Goal: Contribute content: Add original content to the website for others to see

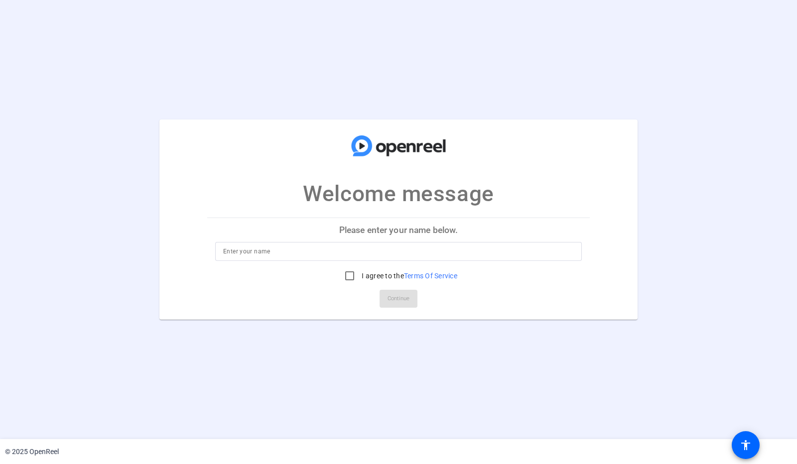
click at [305, 245] on input at bounding box center [398, 251] width 351 height 12
type input "[PERSON_NAME]"
click at [347, 270] on input "I agree to the Terms Of Service" at bounding box center [350, 276] width 20 height 20
checkbox input "true"
click at [403, 292] on span "Continue" at bounding box center [398, 298] width 22 height 15
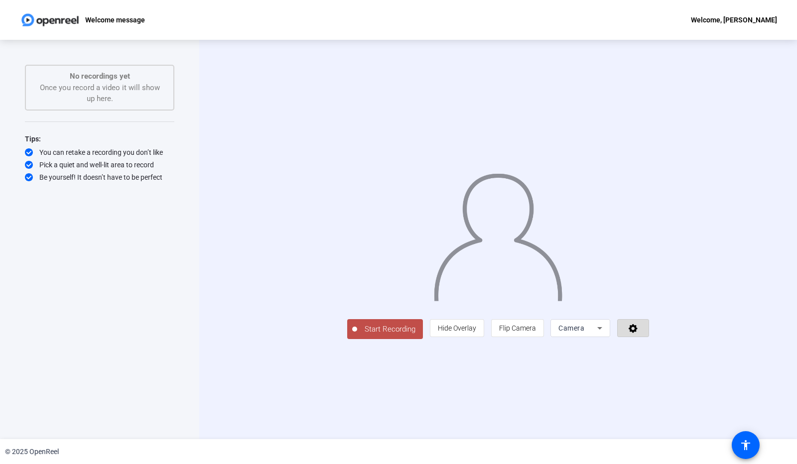
click at [637, 333] on icon at bounding box center [632, 328] width 9 height 9
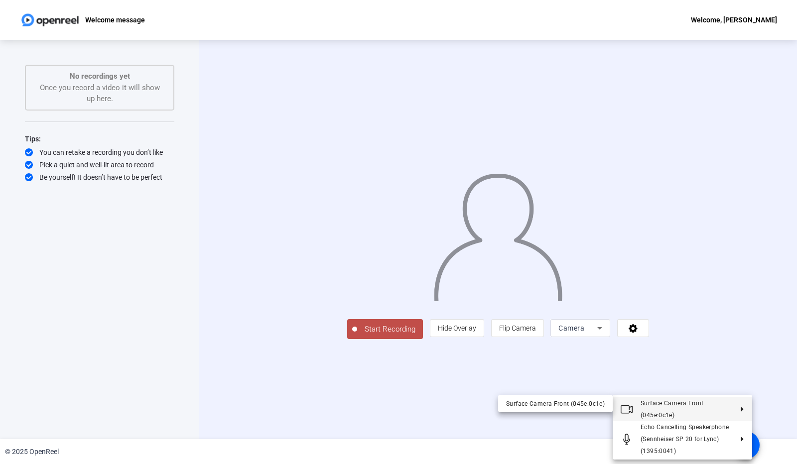
drag, startPoint x: 386, startPoint y: 297, endPoint x: 123, endPoint y: 230, distance: 271.5
click at [125, 230] on div at bounding box center [398, 232] width 797 height 464
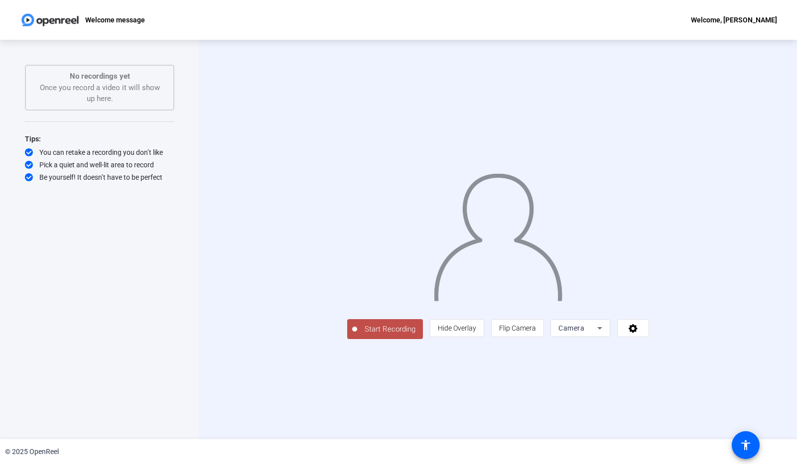
click at [584, 332] on span "Camera" at bounding box center [571, 328] width 26 height 8
click at [686, 330] on mat-option "Screen" at bounding box center [683, 335] width 60 height 20
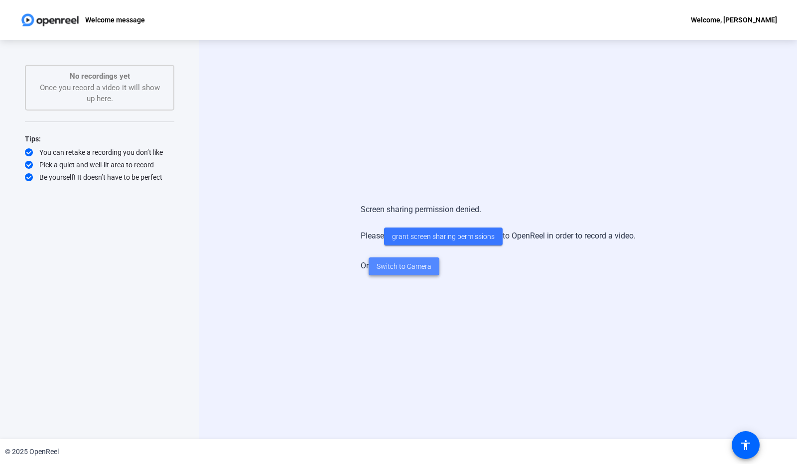
click at [412, 269] on span "Switch to Camera" at bounding box center [403, 266] width 55 height 10
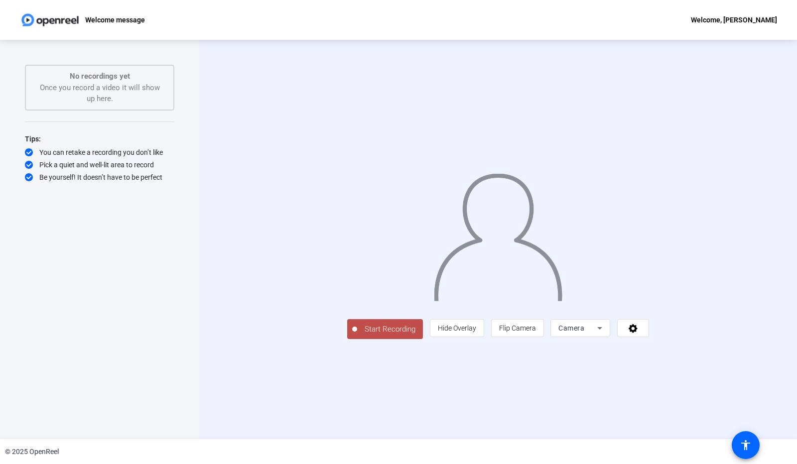
click at [649, 140] on div at bounding box center [498, 225] width 302 height 170
click at [605, 334] on icon at bounding box center [599, 328] width 12 height 12
click at [692, 361] on span "Screen And Camera" at bounding box center [683, 361] width 52 height 24
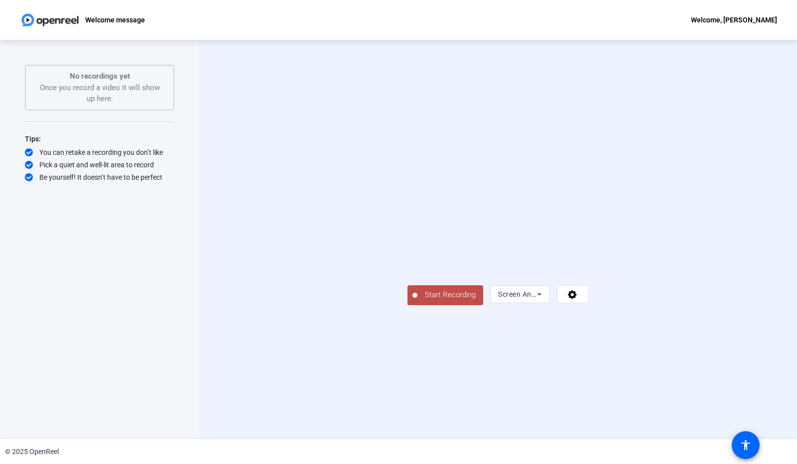
click at [563, 298] on span "Screen And Camera" at bounding box center [530, 294] width 65 height 8
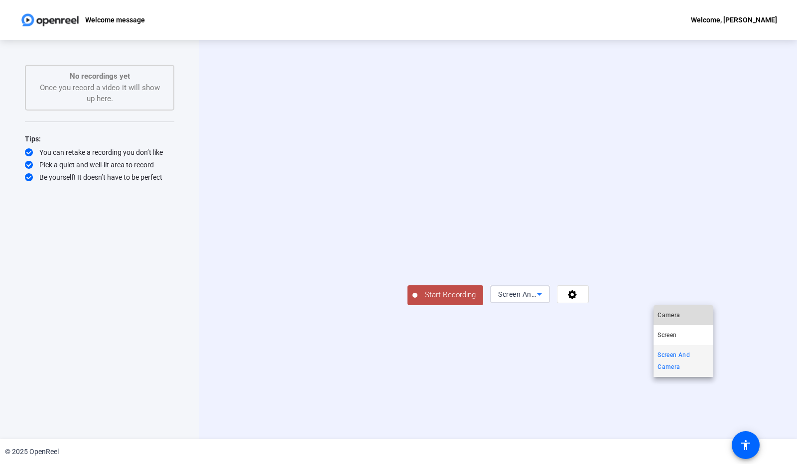
click at [684, 318] on mat-option "Camera" at bounding box center [683, 315] width 60 height 20
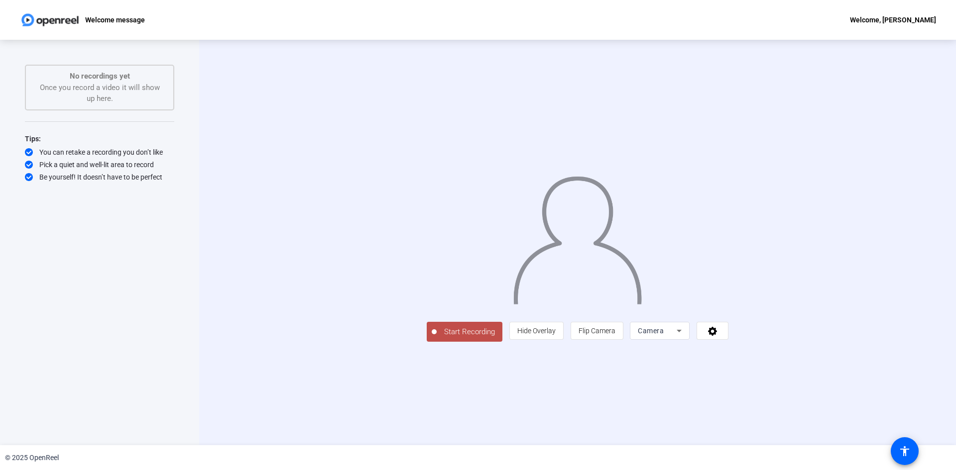
click at [664, 335] on span "Camera" at bounding box center [651, 331] width 26 height 8
click at [796, 403] on div at bounding box center [478, 235] width 956 height 470
click at [718, 336] on icon at bounding box center [712, 331] width 11 height 10
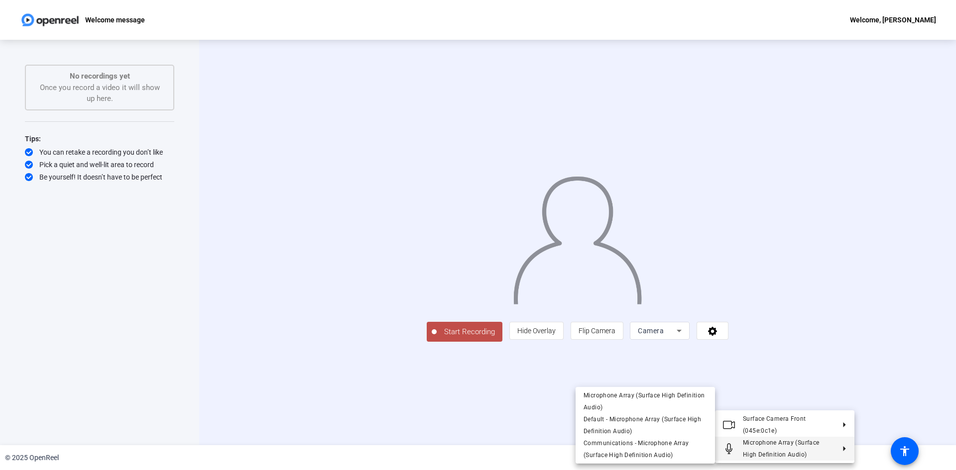
click at [796, 452] on button "Microphone Array (Surface High Definition Audio)" at bounding box center [784, 449] width 139 height 24
click at [363, 408] on div at bounding box center [478, 235] width 956 height 470
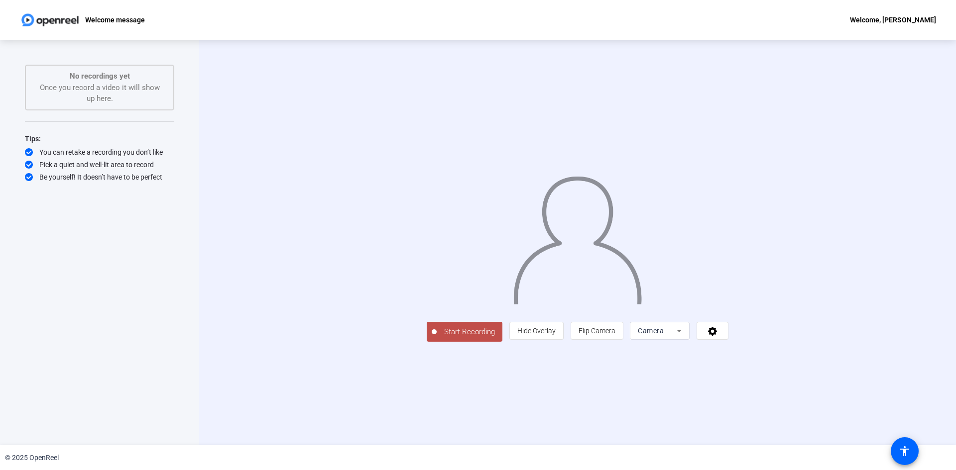
click at [437, 338] on span "Start Recording" at bounding box center [470, 332] width 66 height 11
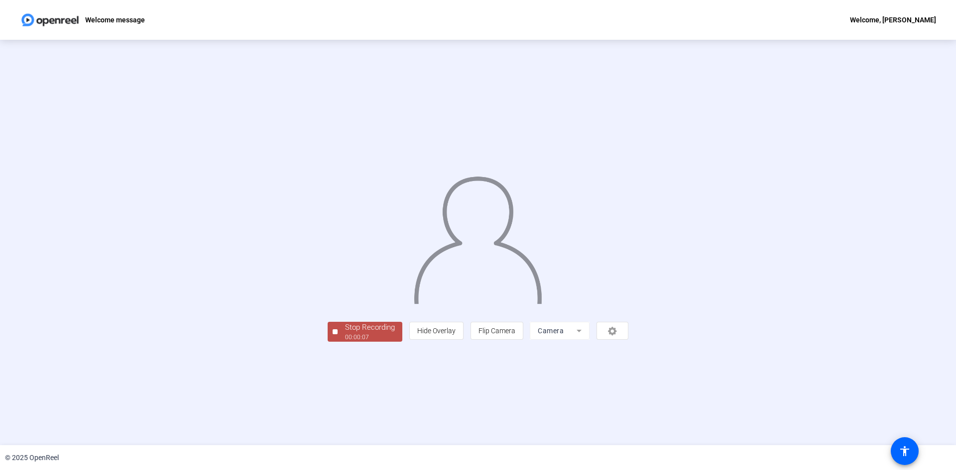
click at [345, 334] on div "Stop Recording" at bounding box center [370, 327] width 50 height 11
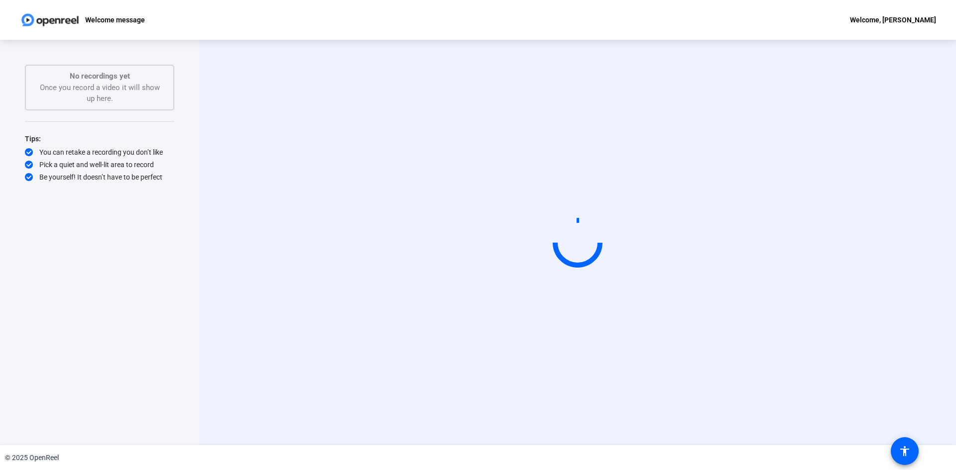
click at [586, 240] on circle at bounding box center [578, 243] width 46 height 46
click at [586, 239] on circle at bounding box center [577, 242] width 51 height 51
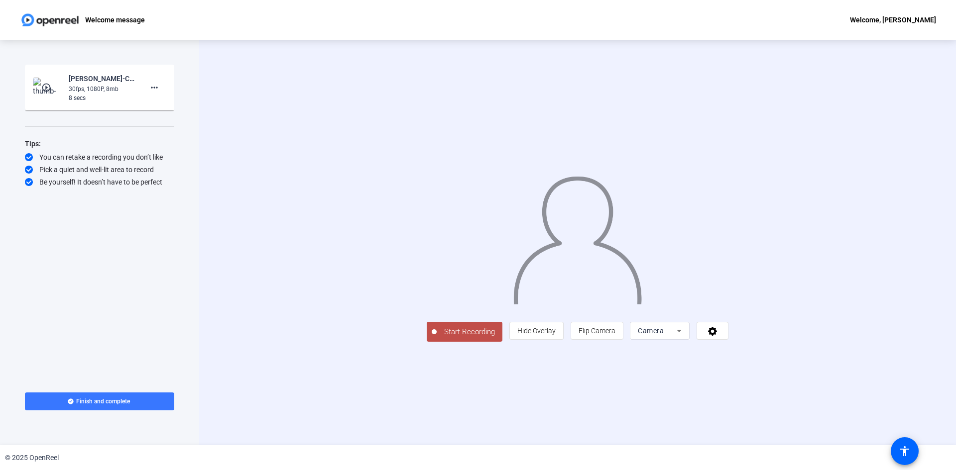
click at [84, 87] on div "30fps, 1080P, 8mb" at bounding box center [102, 89] width 67 height 9
click at [49, 88] on mat-icon "play_circle_outline" at bounding box center [47, 88] width 12 height 10
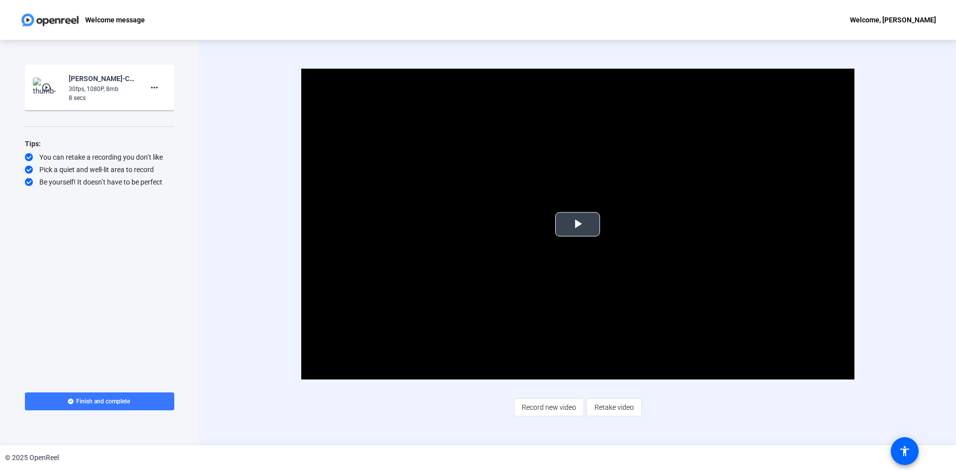
click at [578, 225] on span "Video Player" at bounding box center [578, 225] width 0 height 0
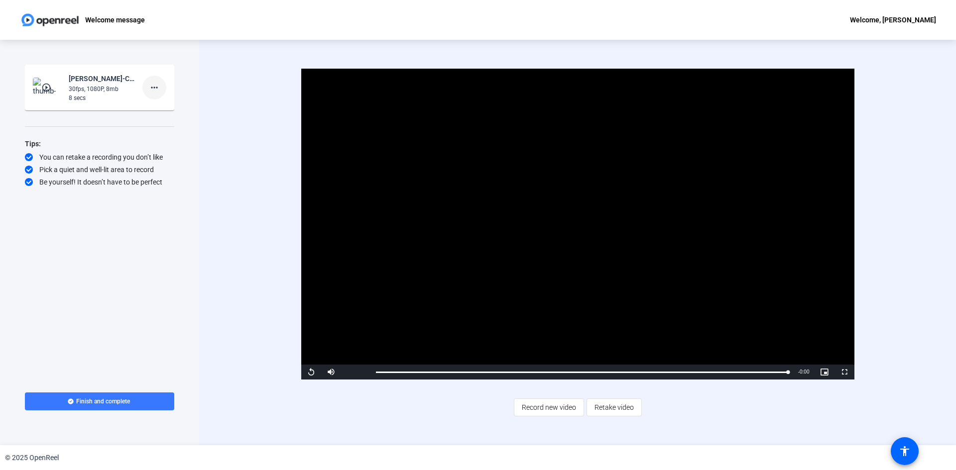
click at [156, 89] on mat-icon "more_horiz" at bounding box center [154, 88] width 12 height 12
click at [177, 111] on span "Delete clip" at bounding box center [170, 109] width 40 height 12
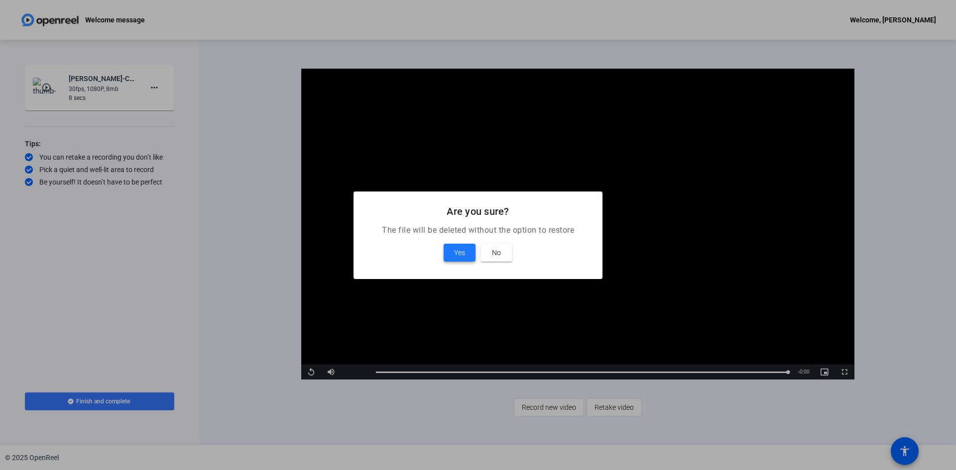
click at [464, 257] on span "Yes" at bounding box center [459, 253] width 11 height 12
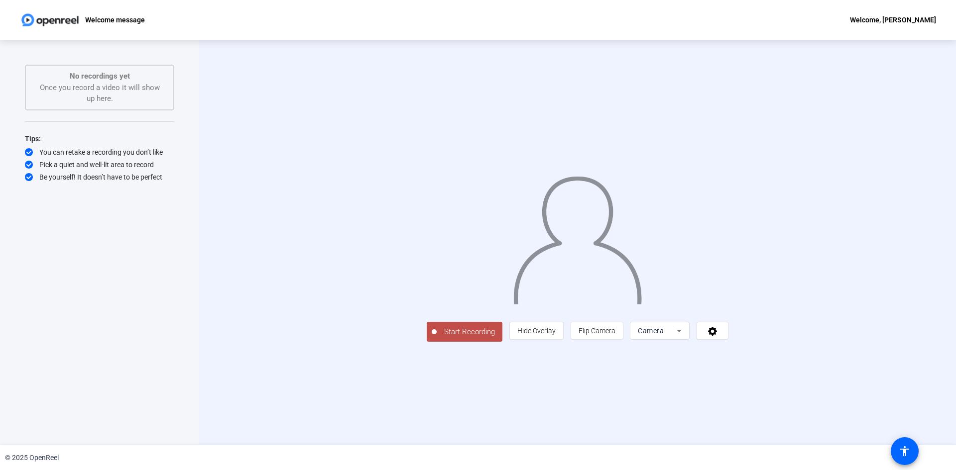
click at [437, 338] on span "Start Recording" at bounding box center [470, 332] width 66 height 11
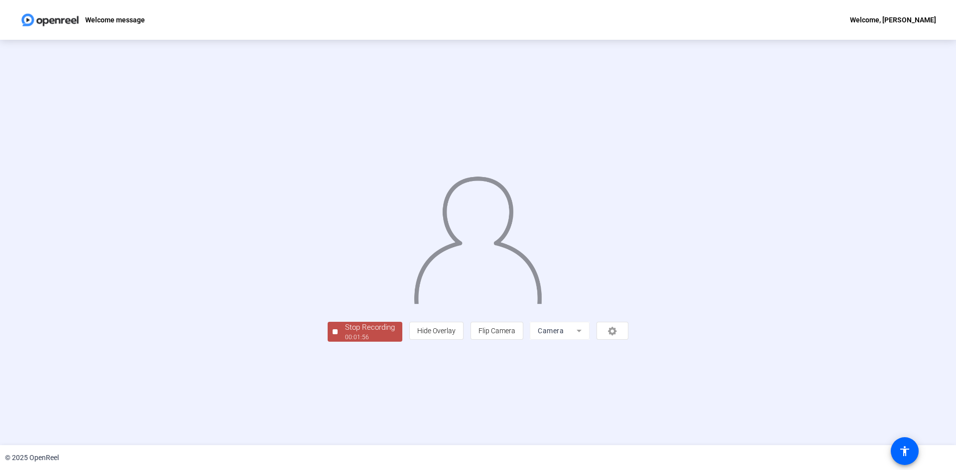
click at [345, 334] on div "Stop Recording" at bounding box center [370, 327] width 50 height 11
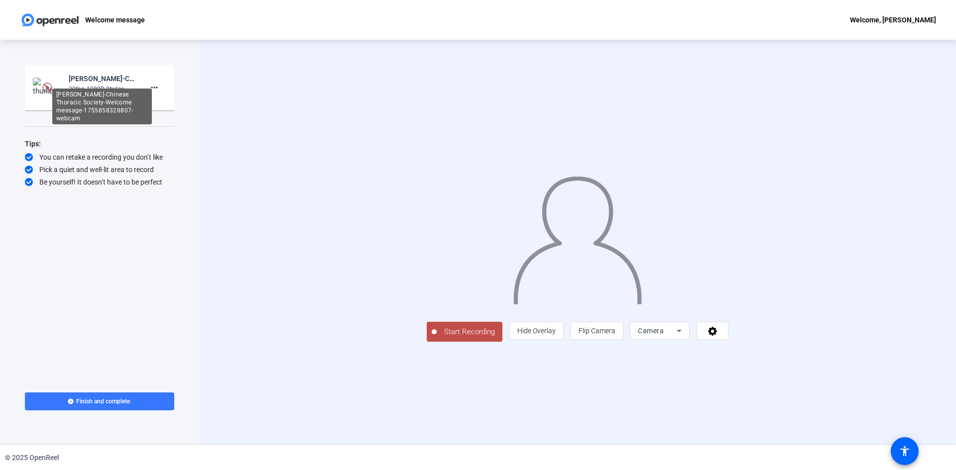
click at [95, 77] on div "[PERSON_NAME]-Chinese Thoracic Society-Welcome message-1755858328807-webcam" at bounding box center [102, 79] width 67 height 12
click at [49, 90] on mat-icon "play_circle_outline" at bounding box center [47, 88] width 12 height 10
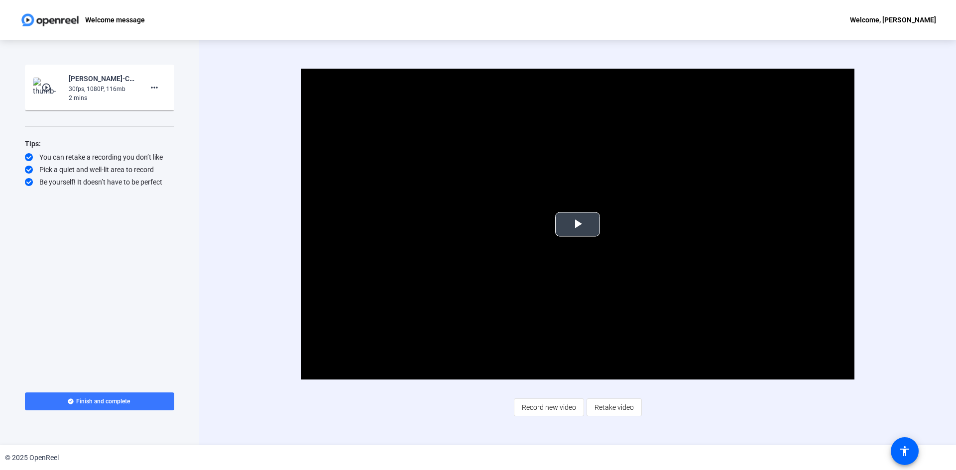
click at [578, 225] on span "Video Player" at bounding box center [578, 225] width 0 height 0
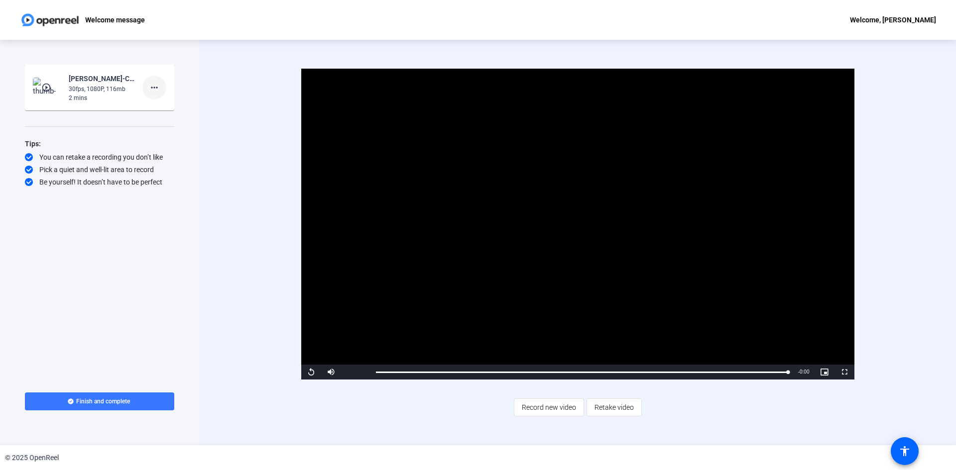
click at [160, 88] on span at bounding box center [154, 88] width 24 height 24
click at [167, 104] on span "Delete clip" at bounding box center [170, 109] width 40 height 12
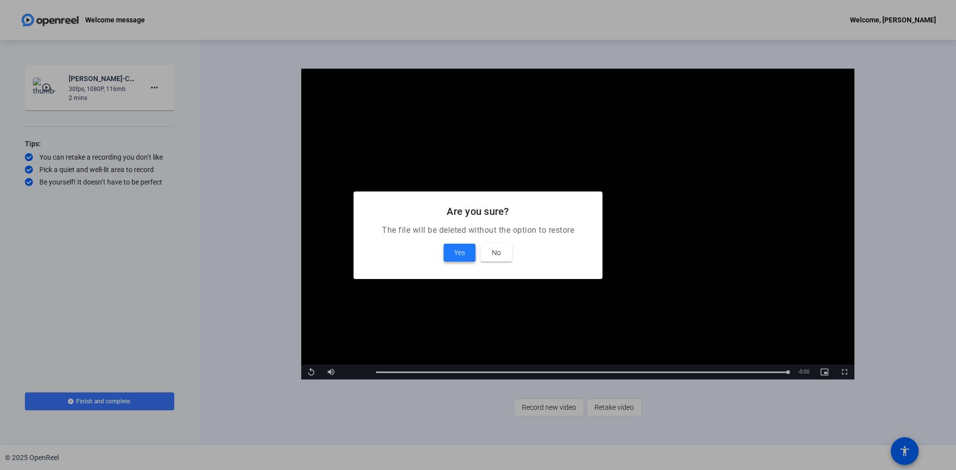
click at [458, 254] on span "Yes" at bounding box center [459, 253] width 11 height 12
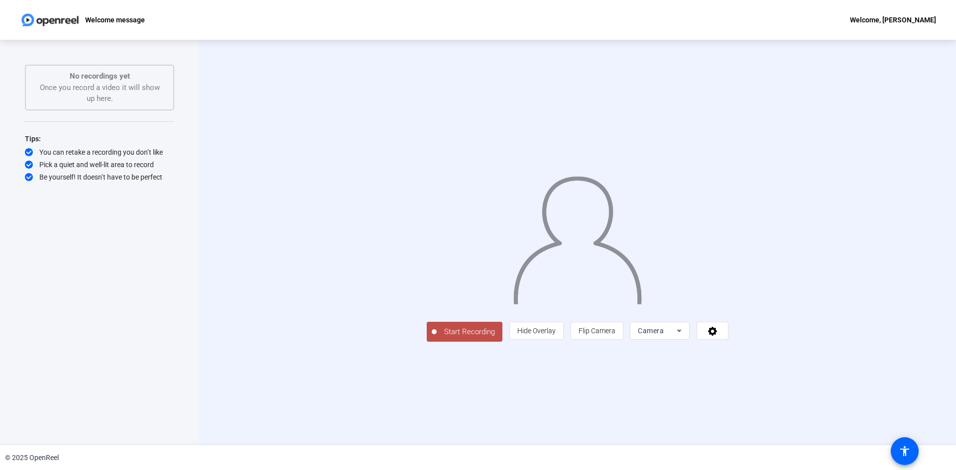
click at [437, 338] on span "Start Recording" at bounding box center [470, 332] width 66 height 11
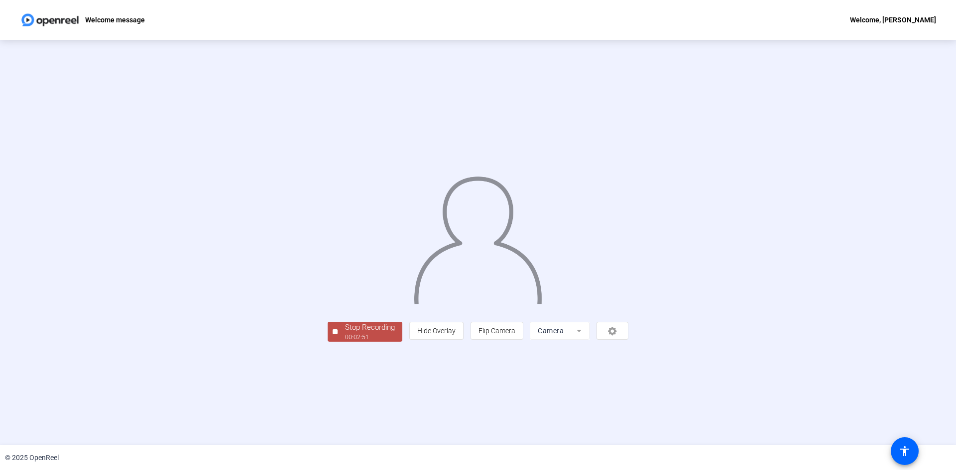
click at [345, 342] on div "00:02:51" at bounding box center [370, 337] width 50 height 9
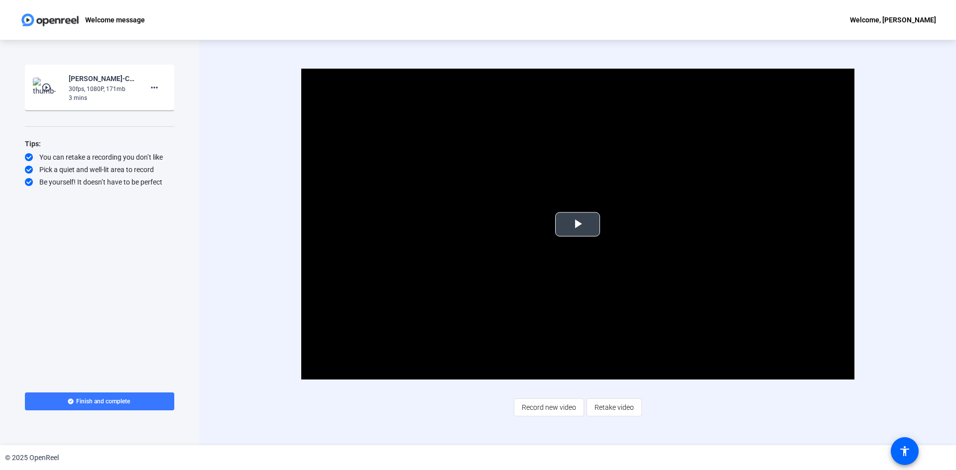
click at [578, 225] on span "Video Player" at bounding box center [578, 225] width 0 height 0
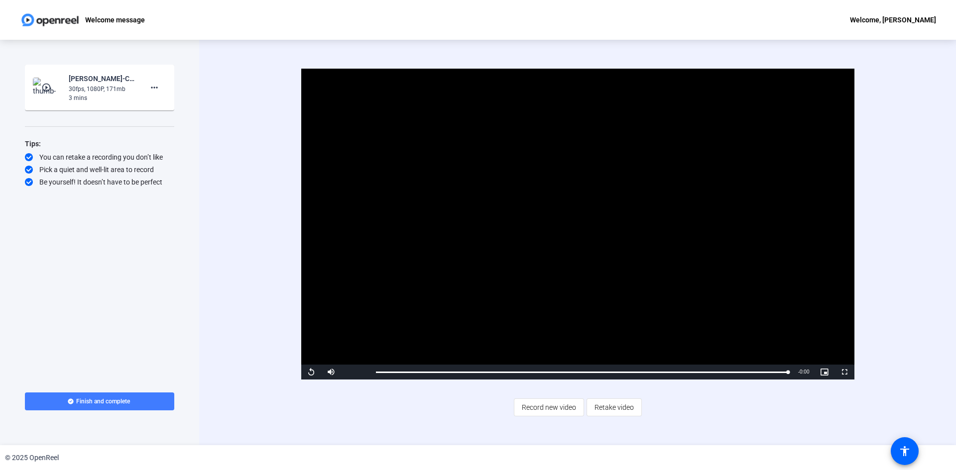
click at [117, 406] on span at bounding box center [99, 402] width 149 height 24
